Goal: Task Accomplishment & Management: Manage account settings

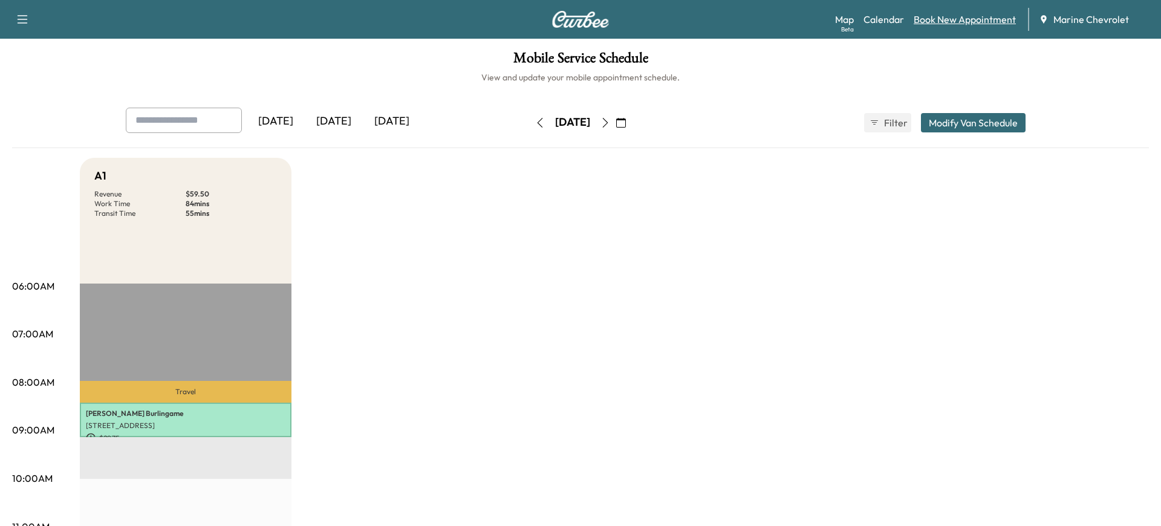
click at [978, 21] on link "Book New Appointment" at bounding box center [964, 19] width 102 height 15
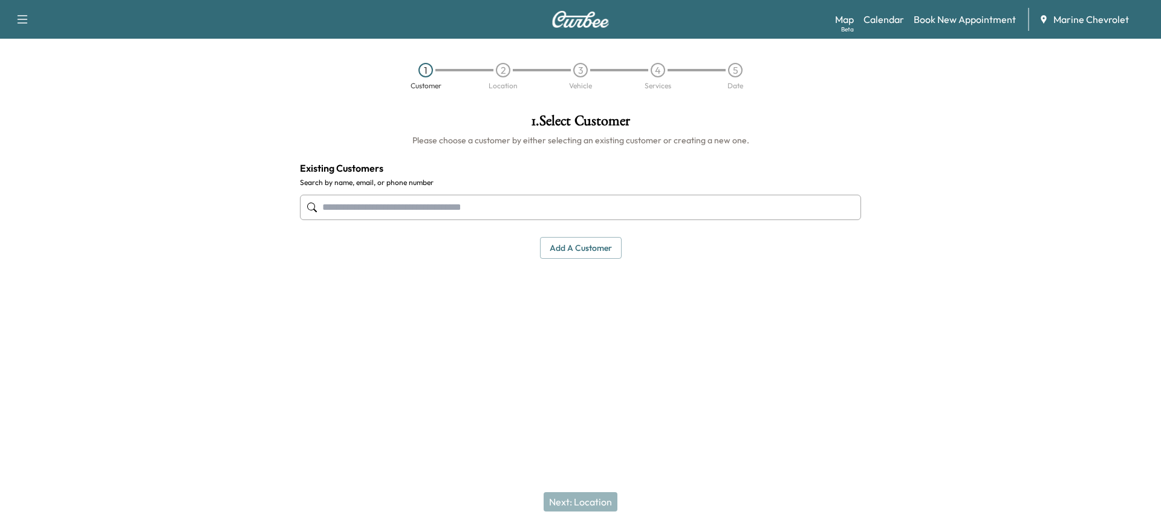
paste input "**********"
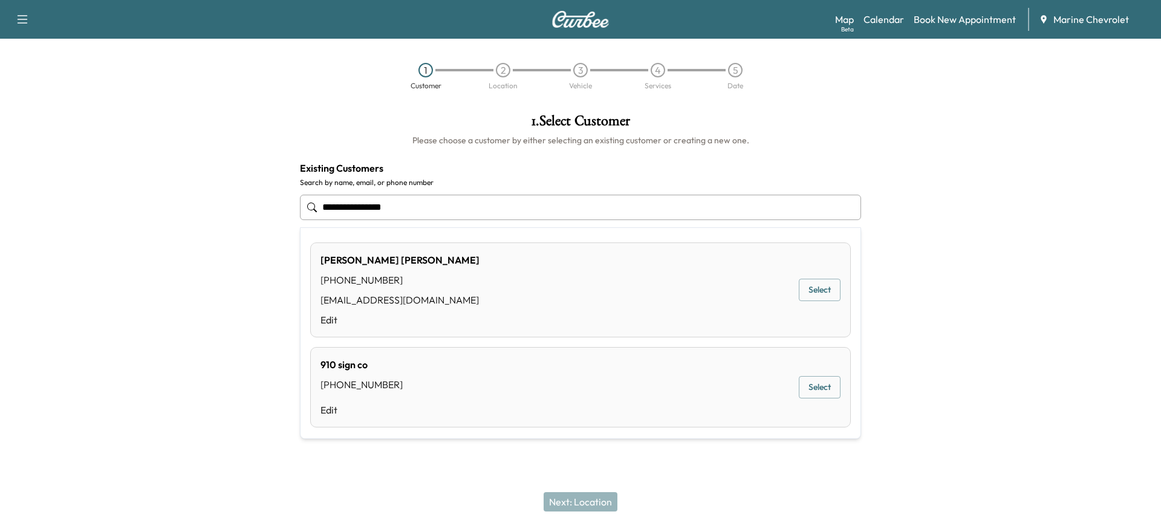
type input "**********"
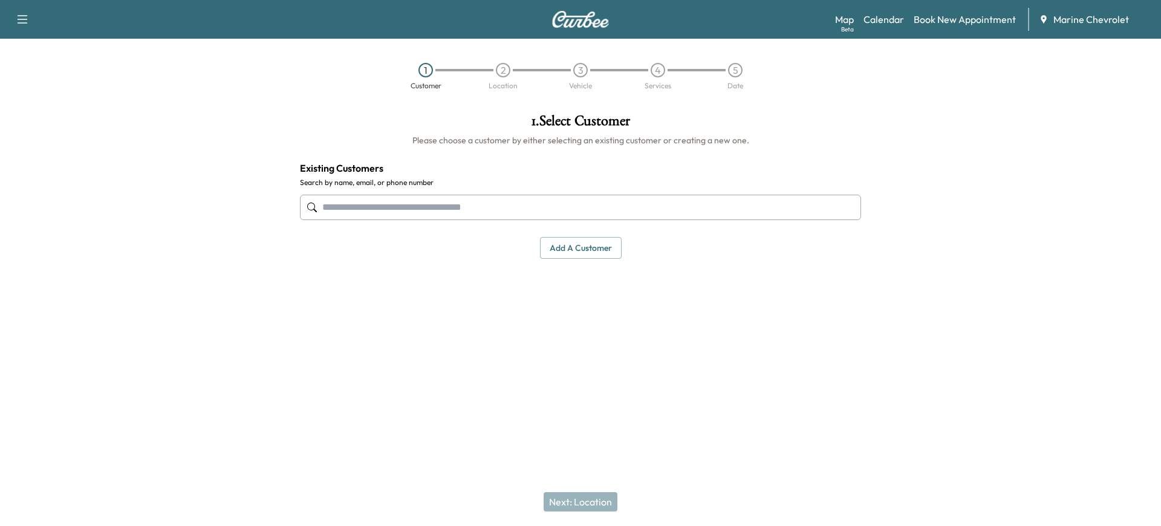
click at [427, 206] on input "text" at bounding box center [580, 207] width 561 height 25
type input "****"
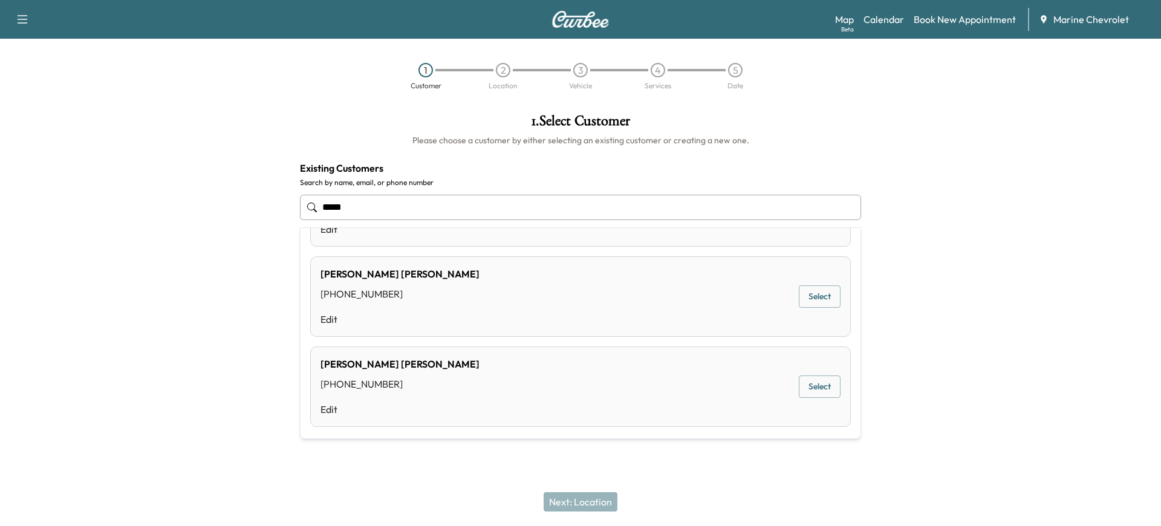
scroll to position [724, 0]
drag, startPoint x: 368, startPoint y: 202, endPoint x: 343, endPoint y: 179, distance: 34.2
click at [302, 196] on input "****" at bounding box center [580, 207] width 561 height 25
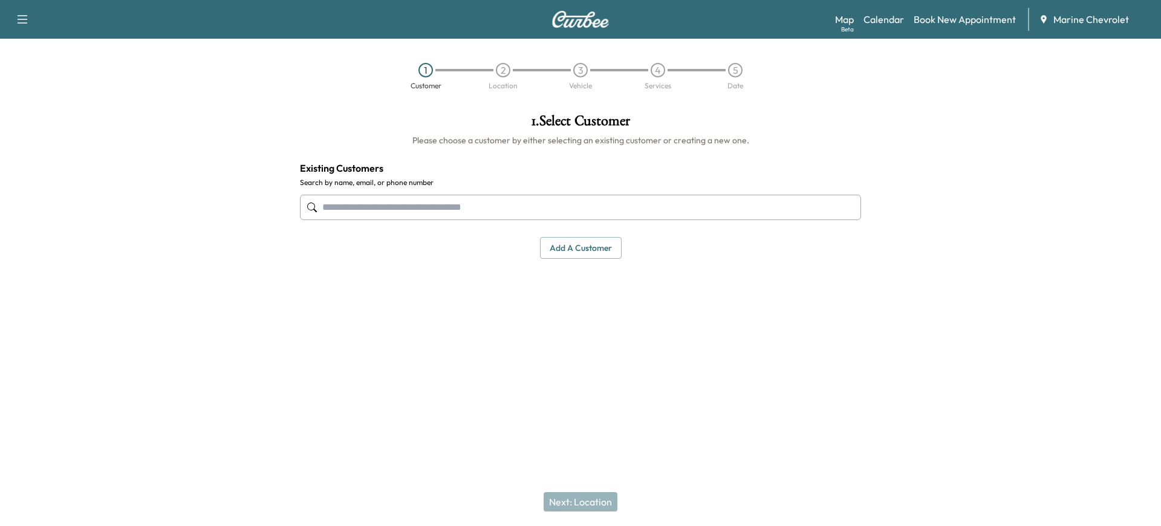
click at [440, 202] on input "text" at bounding box center [580, 207] width 561 height 25
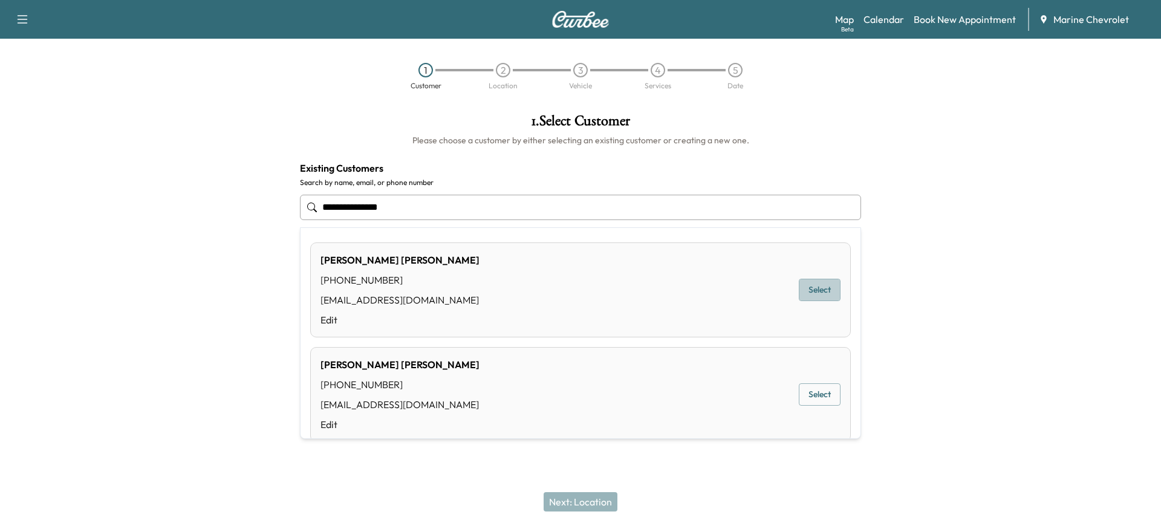
click at [819, 290] on button "Select" at bounding box center [820, 290] width 42 height 22
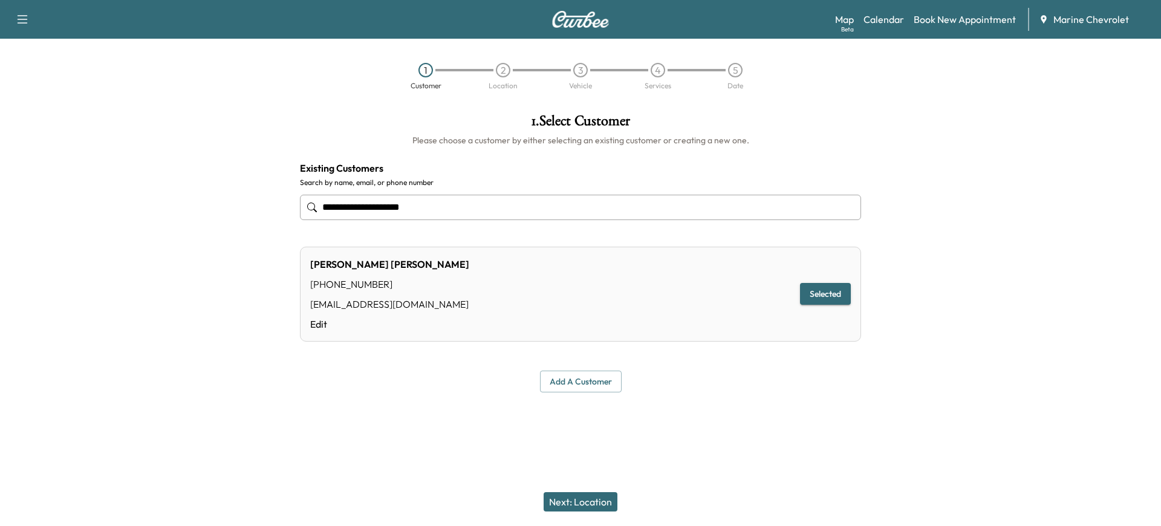
type input "**********"
click at [559, 498] on button "Next: Location" at bounding box center [580, 501] width 74 height 19
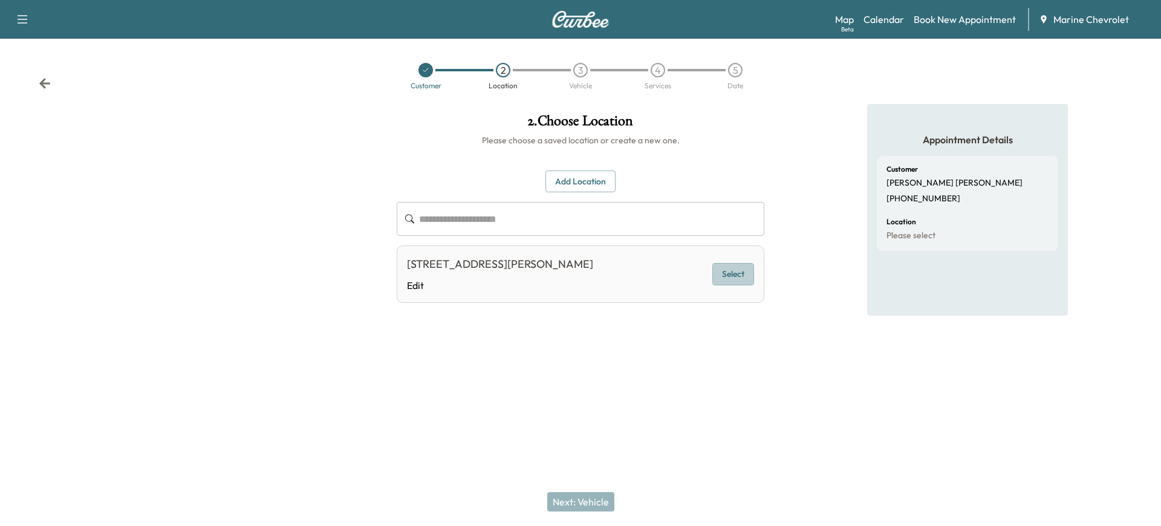
click at [739, 276] on button "Select" at bounding box center [733, 274] width 42 height 22
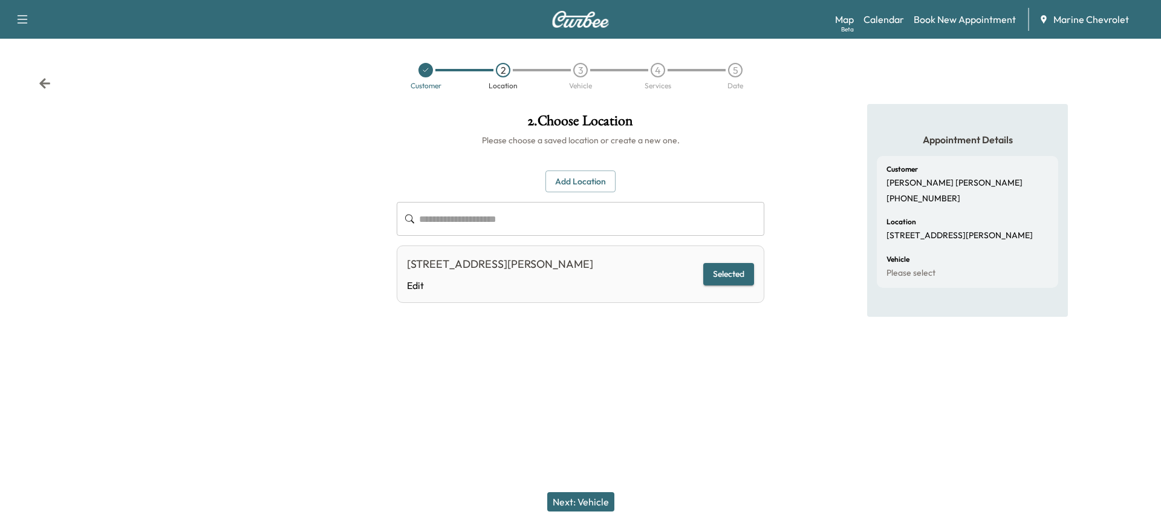
click at [603, 499] on button "Next: Vehicle" at bounding box center [580, 501] width 67 height 19
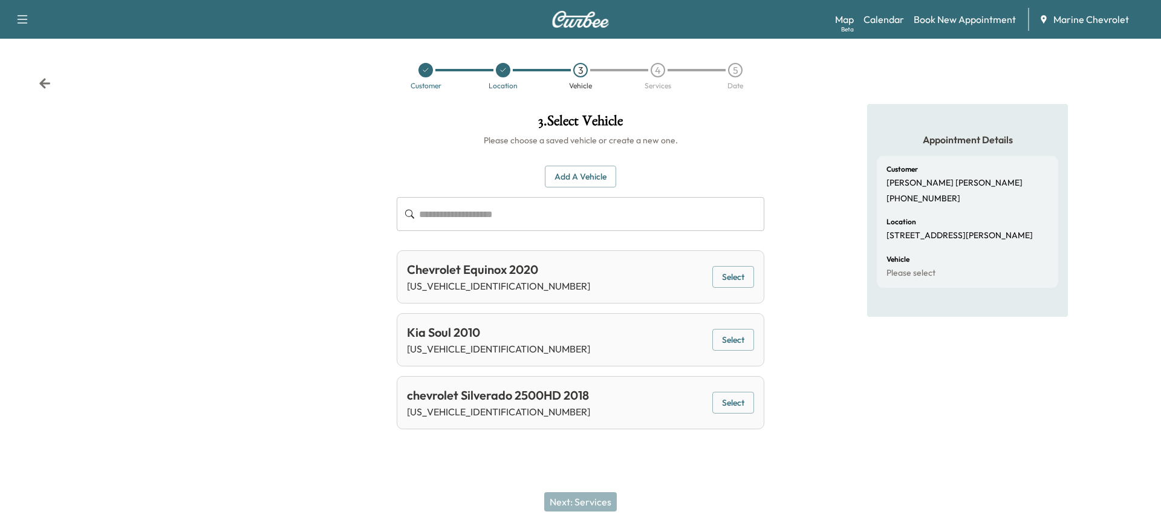
click at [742, 278] on button "Select" at bounding box center [733, 277] width 42 height 22
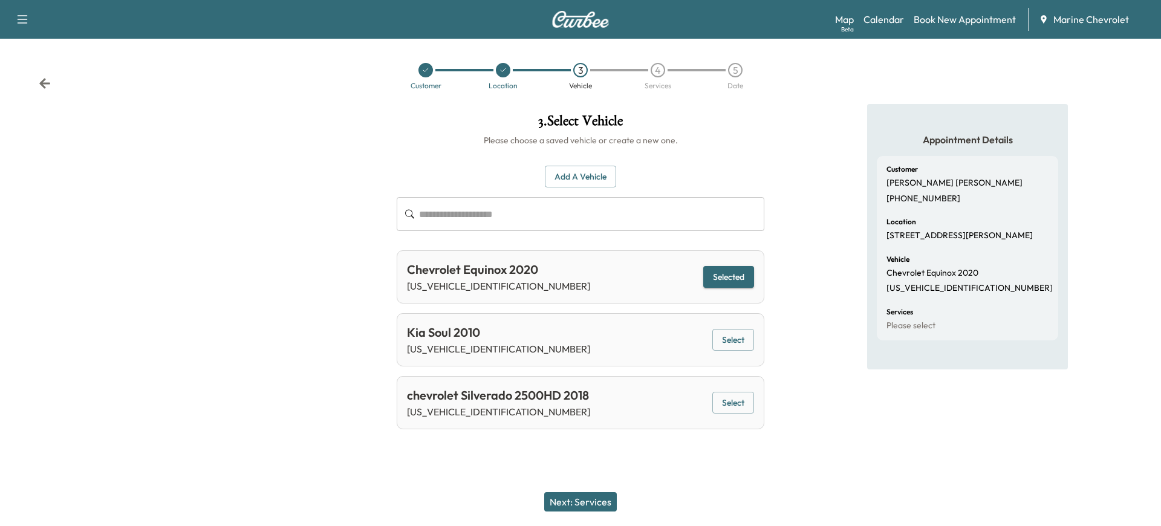
click at [597, 499] on button "Next: Services" at bounding box center [580, 501] width 73 height 19
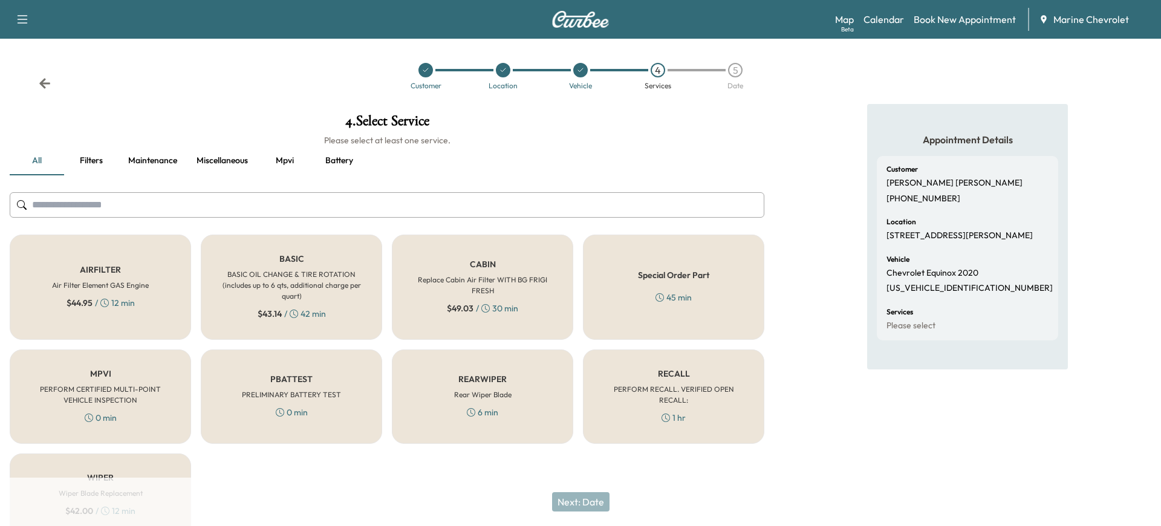
click at [323, 302] on div "BASIC BASIC OIL CHANGE & TIRE ROTATION (includes up to 6 qts, additional charge…" at bounding box center [291, 287] width 181 height 105
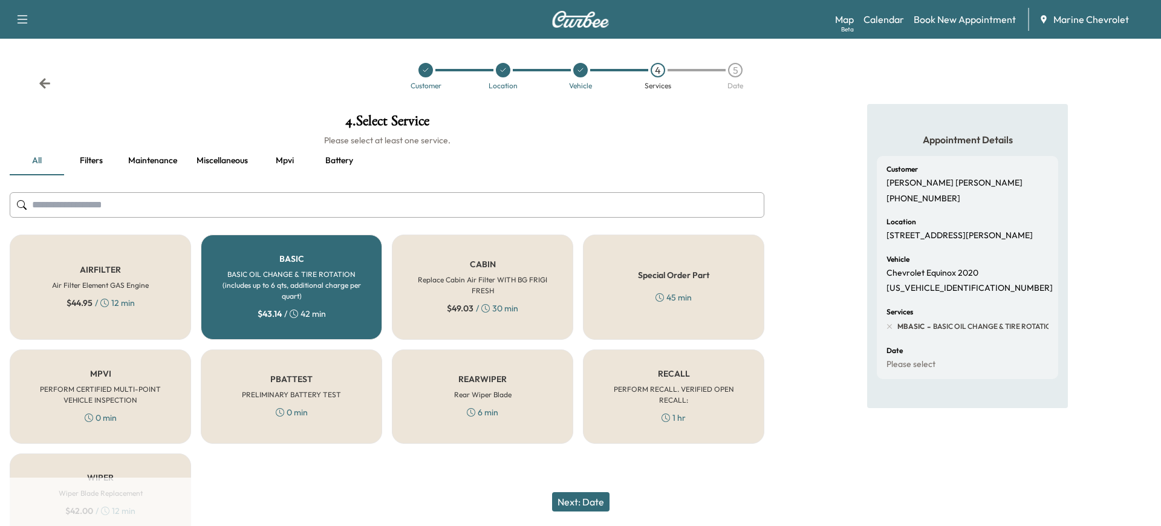
click at [586, 514] on div "Next: Date" at bounding box center [580, 502] width 1161 height 48
click at [584, 505] on button "Next: Date" at bounding box center [580, 501] width 57 height 19
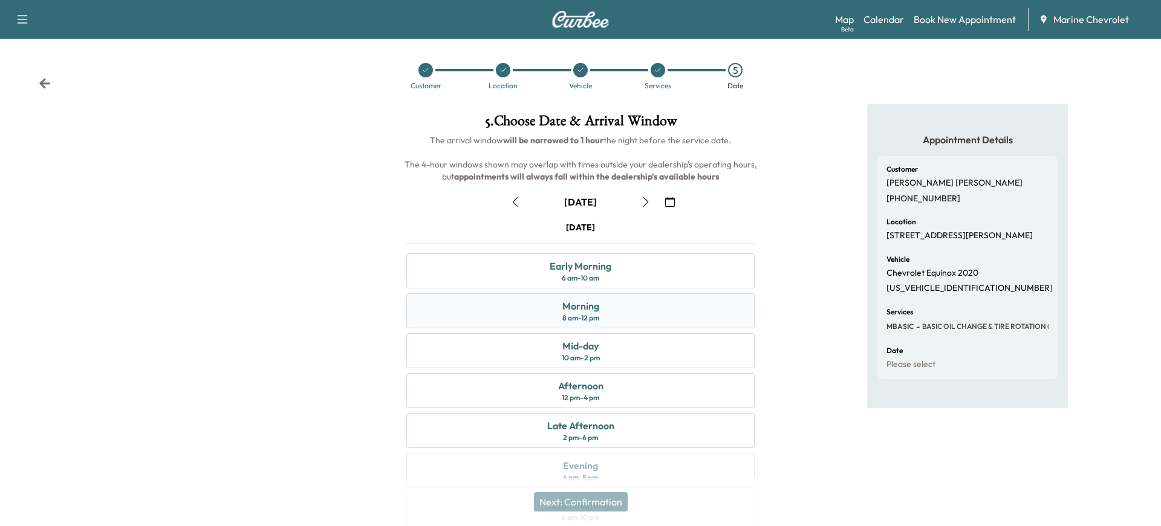
click at [591, 307] on div "Morning" at bounding box center [580, 306] width 37 height 15
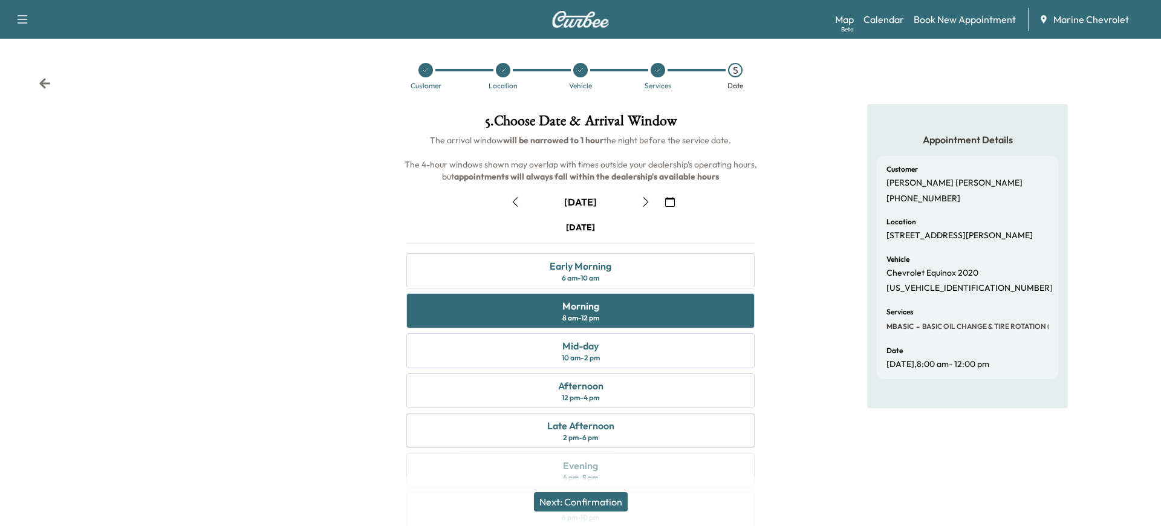
click at [600, 502] on button "Next: Confirmation" at bounding box center [581, 501] width 94 height 19
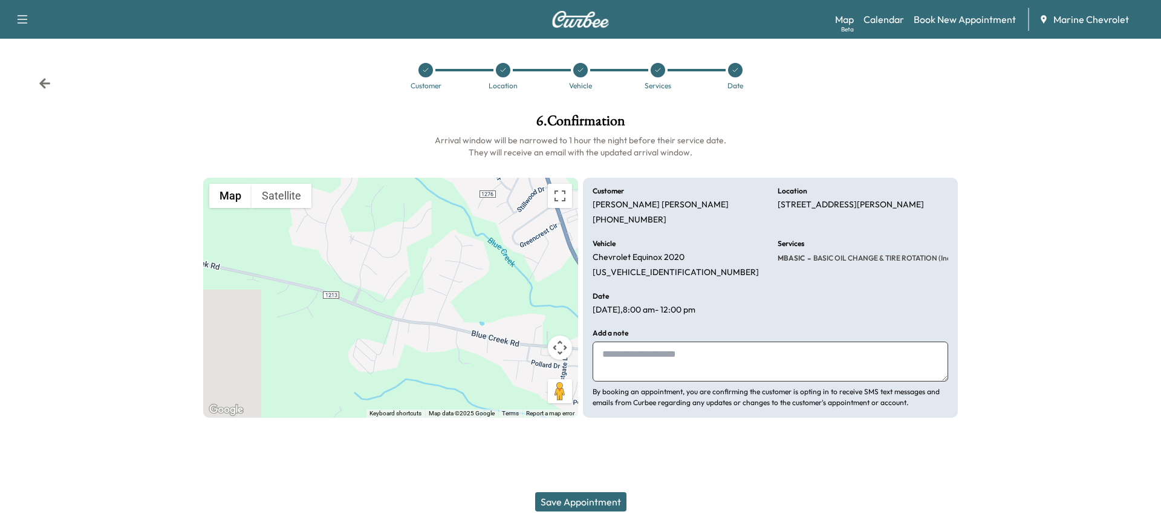
click at [634, 357] on textarea at bounding box center [769, 362] width 355 height 40
type textarea "**********"
click at [576, 503] on button "Save Appointment" at bounding box center [580, 501] width 91 height 19
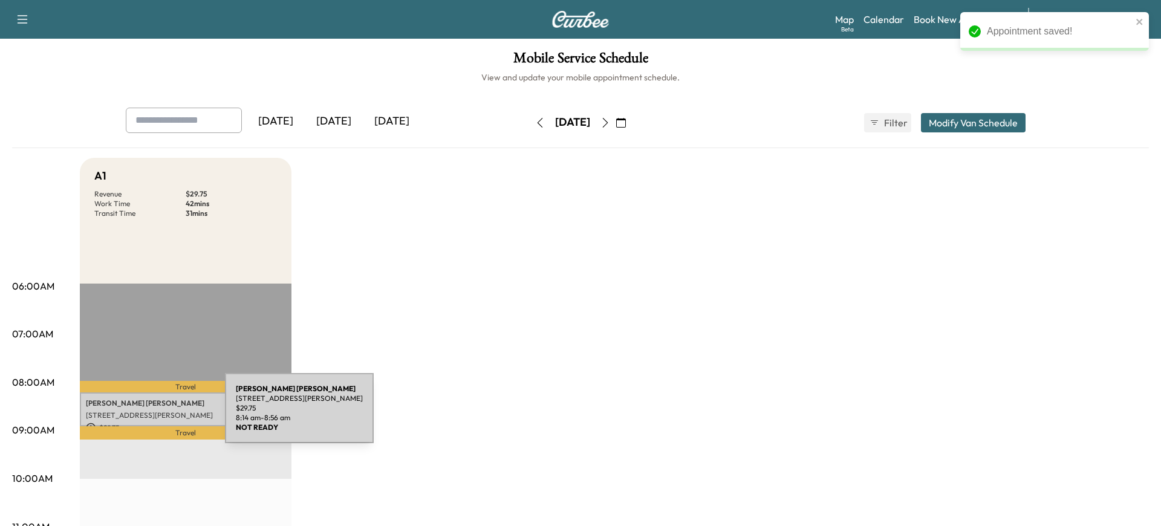
click at [134, 415] on p "212 Peters Ln, Jacksonville, NC 28540, US" at bounding box center [186, 415] width 200 height 10
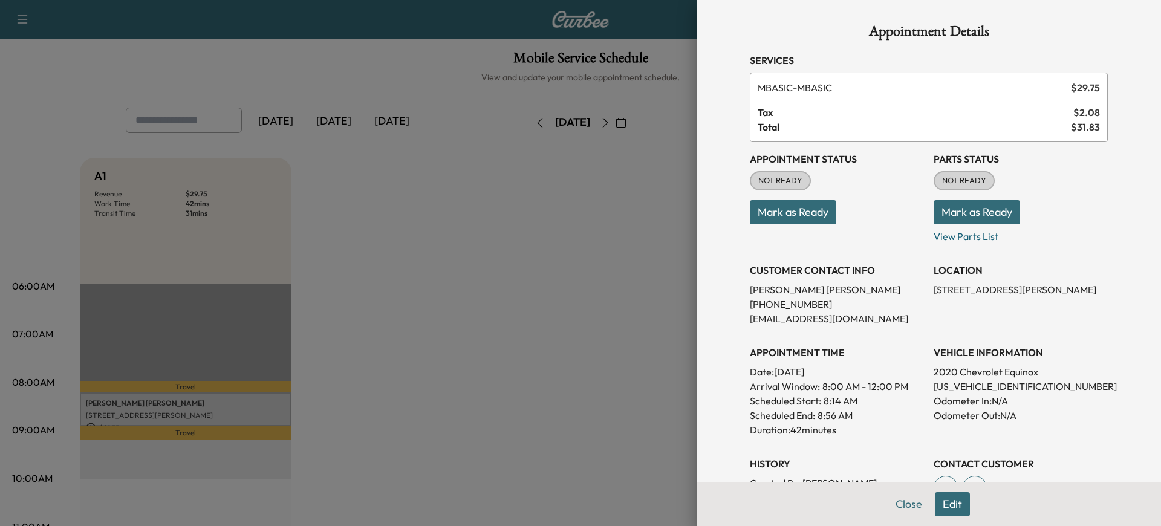
click at [816, 213] on button "Mark as Ready" at bounding box center [793, 212] width 86 height 24
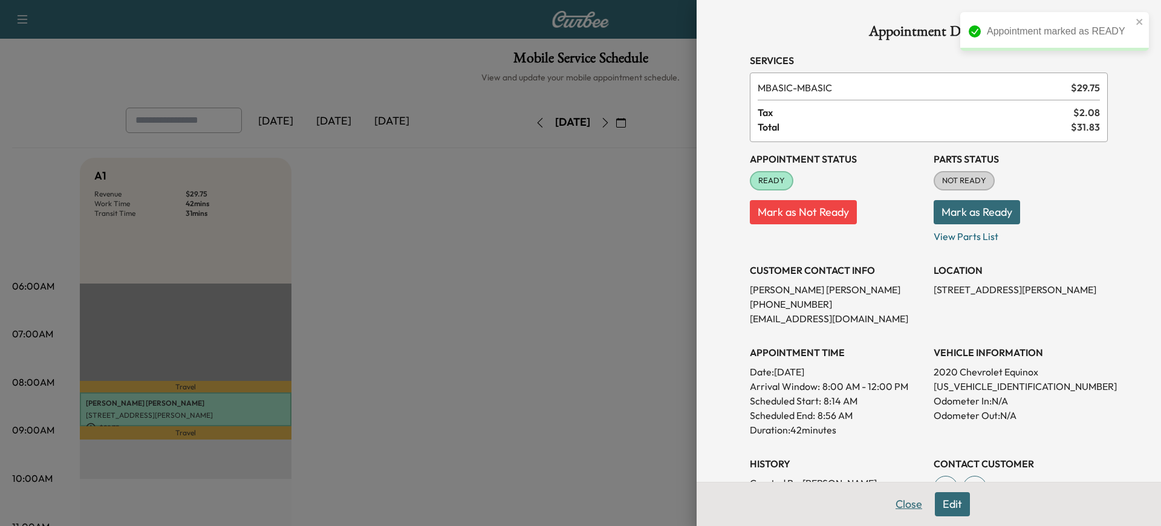
click at [902, 502] on button "Close" at bounding box center [908, 504] width 42 height 24
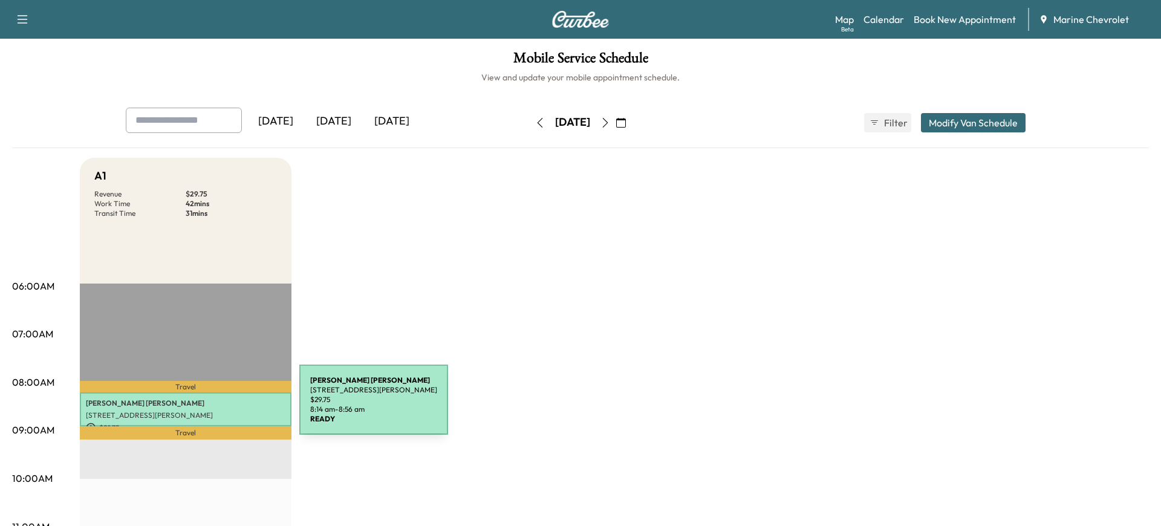
click at [209, 407] on p "Alma Hernandez-Garcia" at bounding box center [186, 403] width 200 height 10
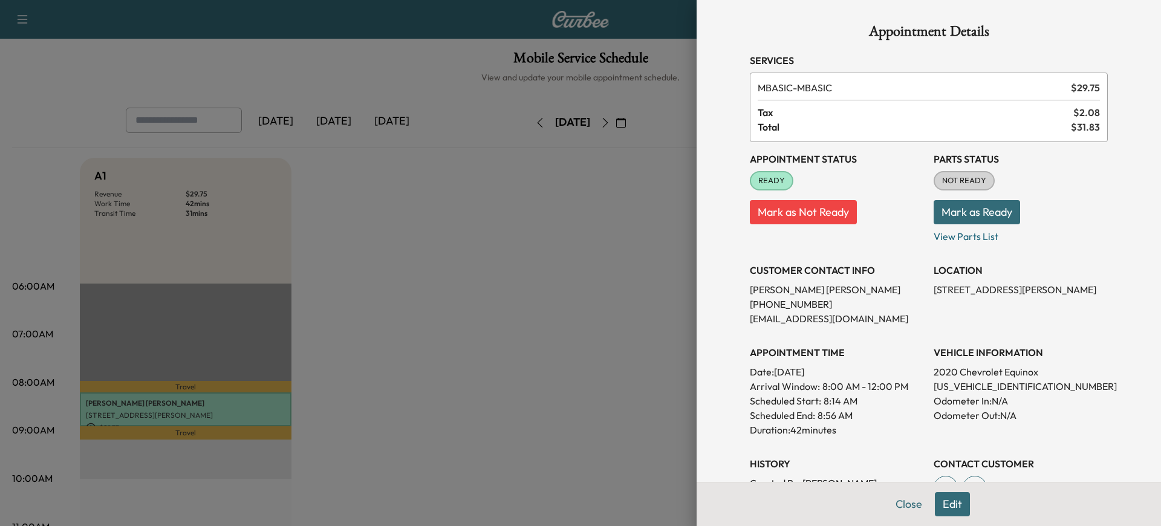
drag, startPoint x: 857, startPoint y: 291, endPoint x: 748, endPoint y: 288, distance: 108.9
click at [746, 288] on div "Appointment Details Services MBASIC - MBASIC $ 29.75 Tax $ 2.08 Total $ 31.83 A…" at bounding box center [928, 378] width 387 height 756
copy p "Alma Hernandez-Garcia"
click at [906, 504] on button "Close" at bounding box center [908, 504] width 42 height 24
